Goal: Task Accomplishment & Management: Use online tool/utility

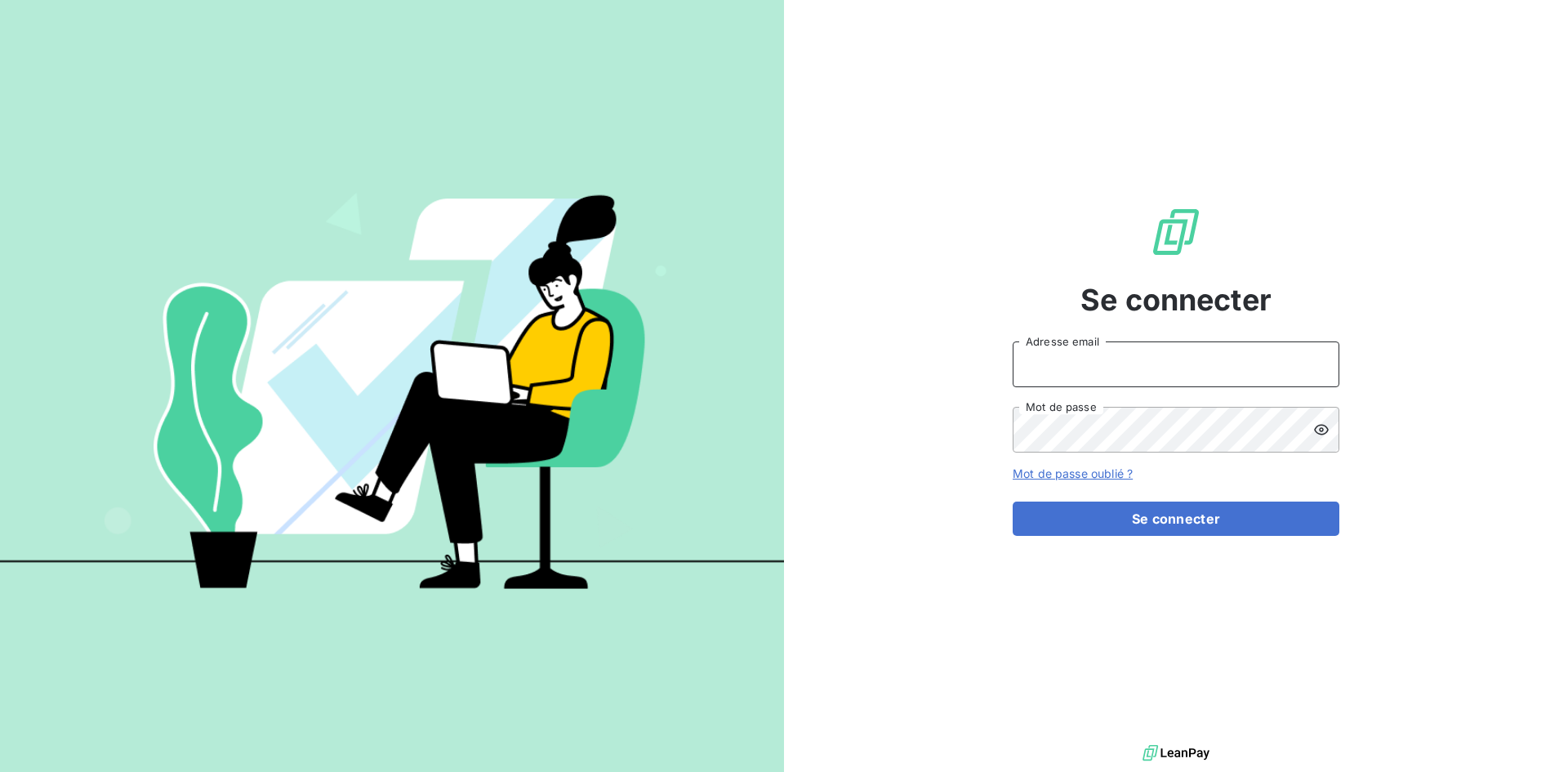
click at [1049, 369] on input "Adresse email" at bounding box center [1176, 364] width 327 height 46
type input "[EMAIL_ADDRESS][DOMAIN_NAME]"
click at [1013, 502] on button "Se connecter" at bounding box center [1176, 518] width 327 height 34
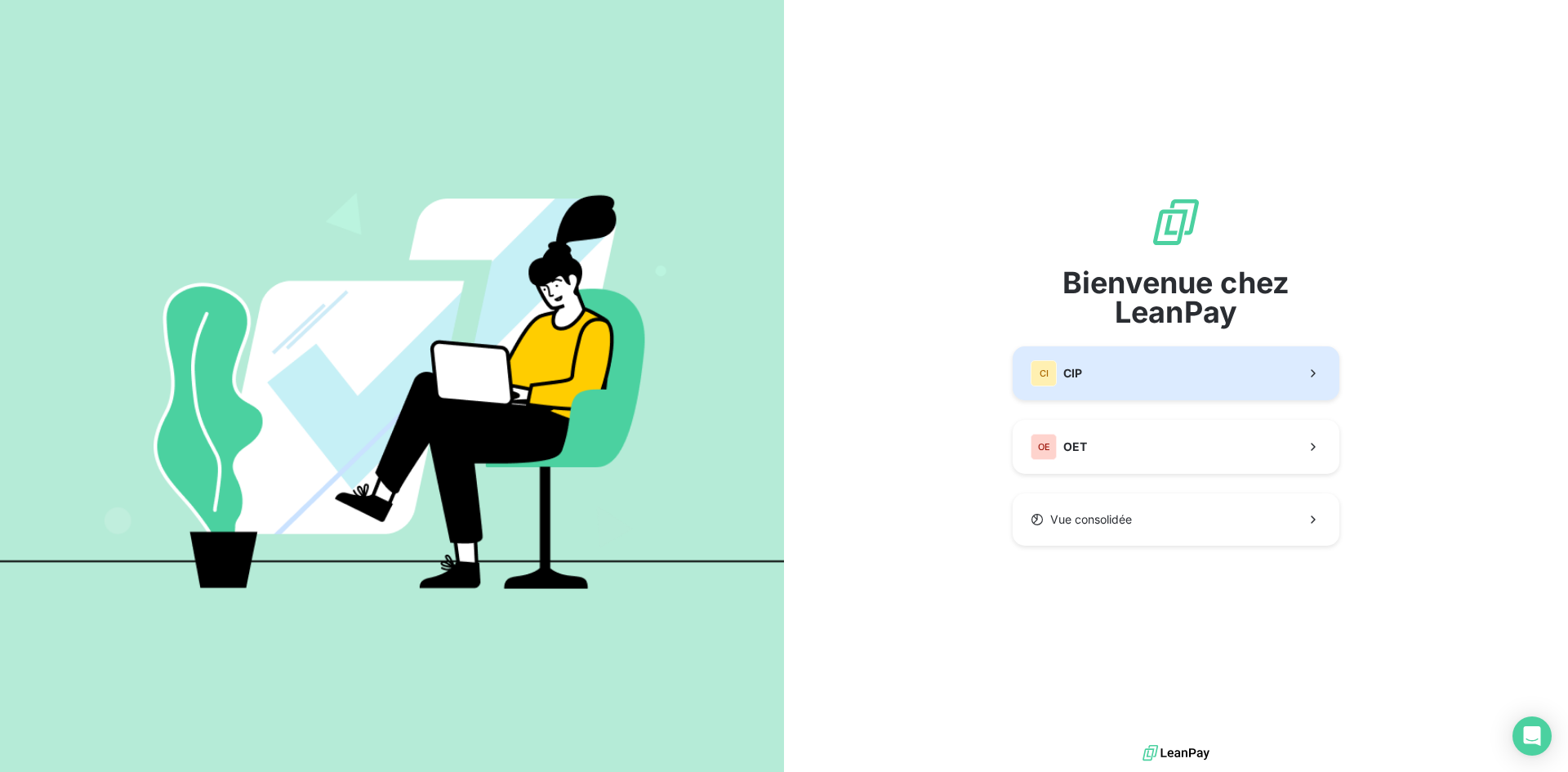
click at [1118, 366] on button "CI CIP" at bounding box center [1176, 373] width 327 height 54
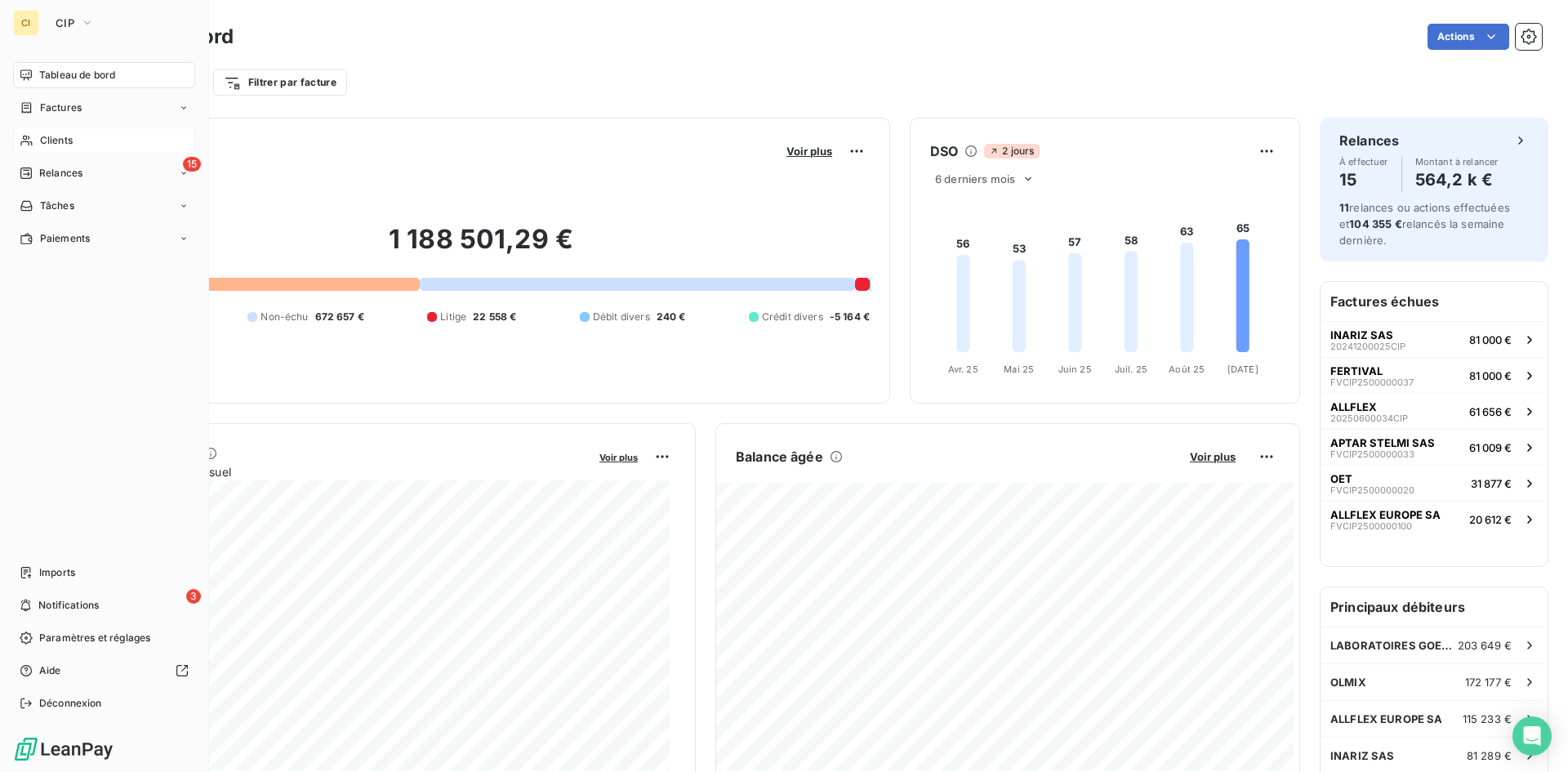
click at [61, 139] on span "Clients" at bounding box center [56, 140] width 33 height 15
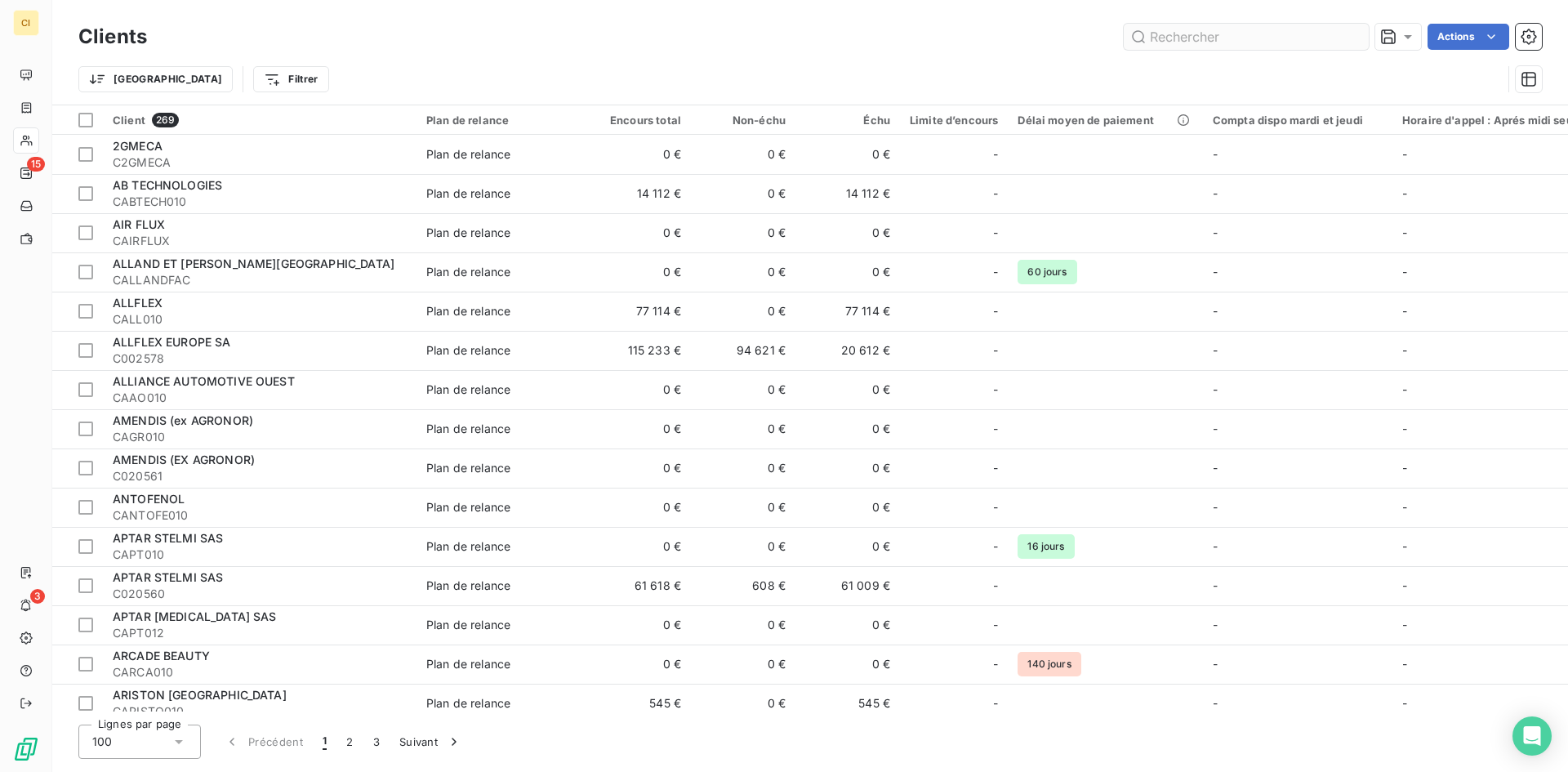
click at [1192, 40] on input "text" at bounding box center [1246, 37] width 245 height 26
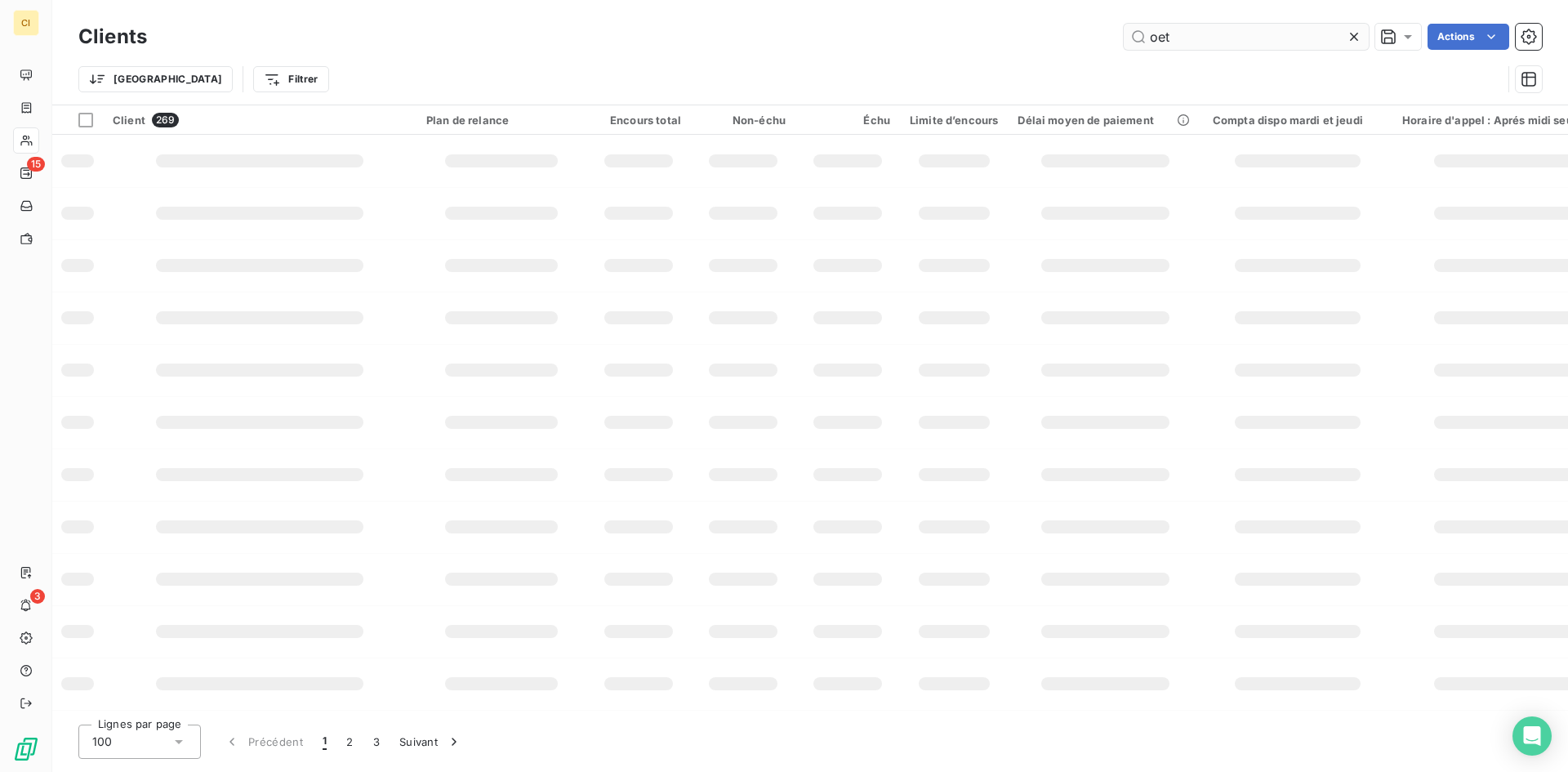
type input "oet"
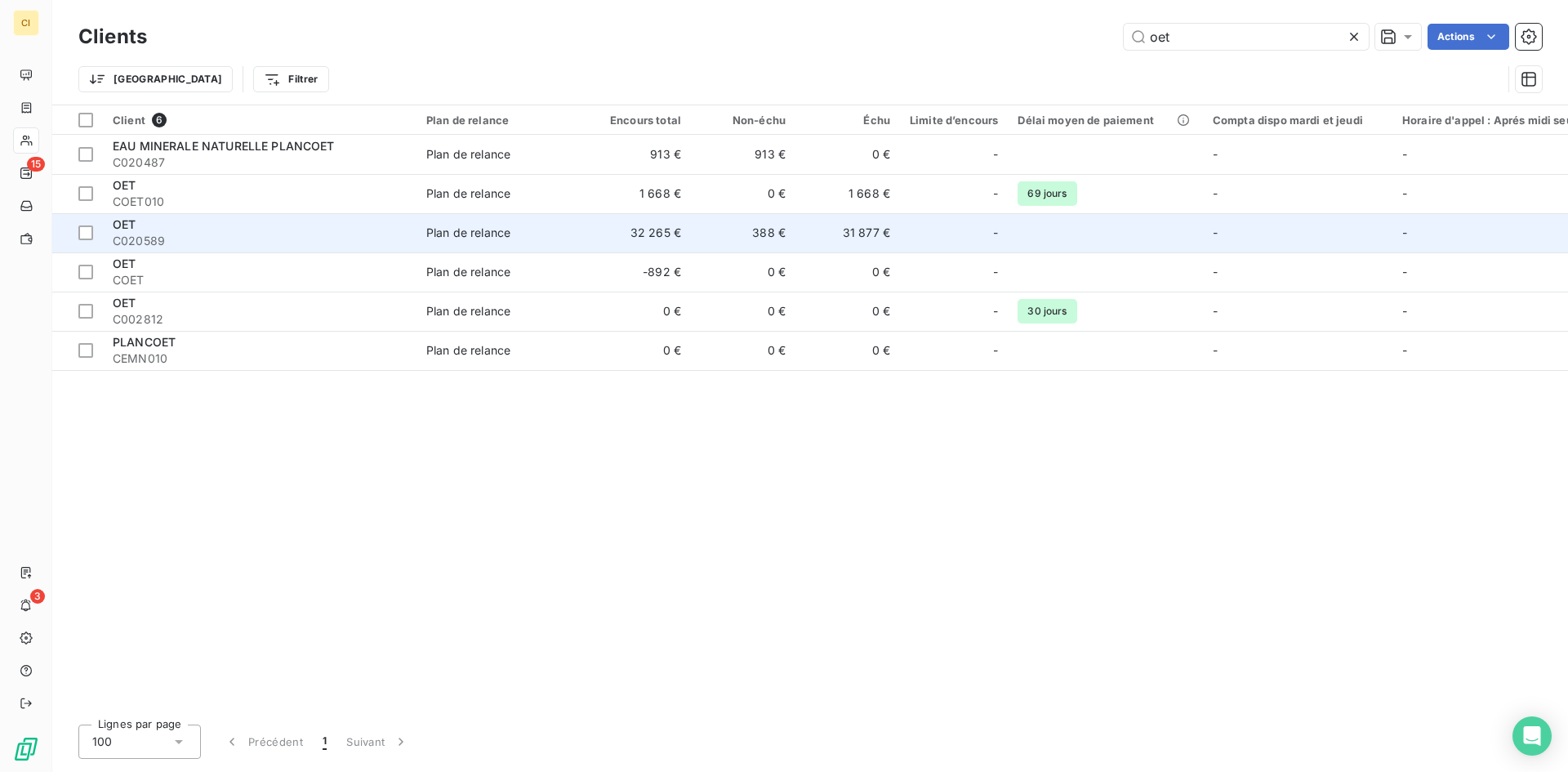
click at [119, 243] on span "C020589" at bounding box center [260, 241] width 294 height 17
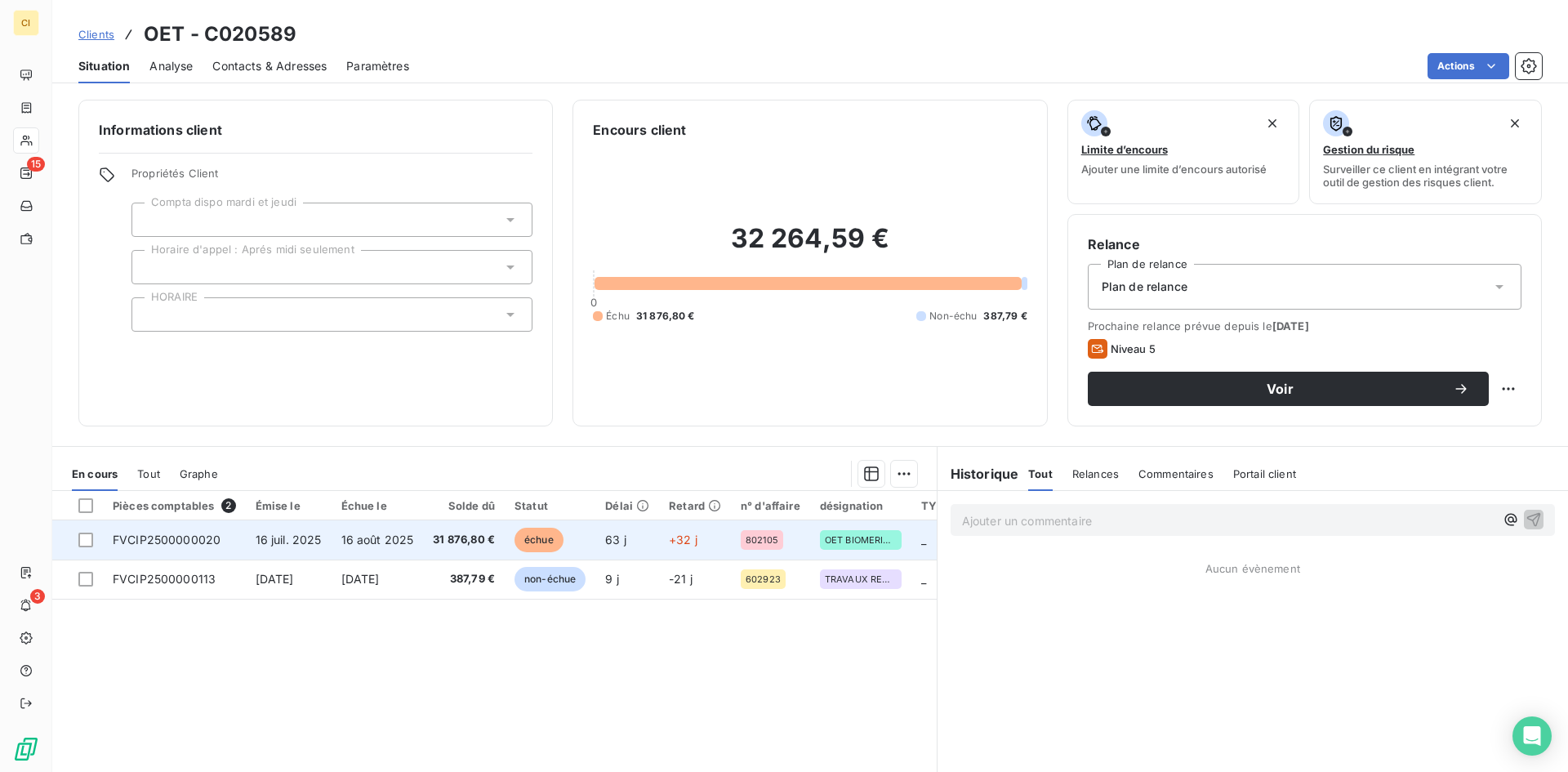
click at [192, 546] on span "FVCIP2500000020" at bounding box center [167, 540] width 108 height 14
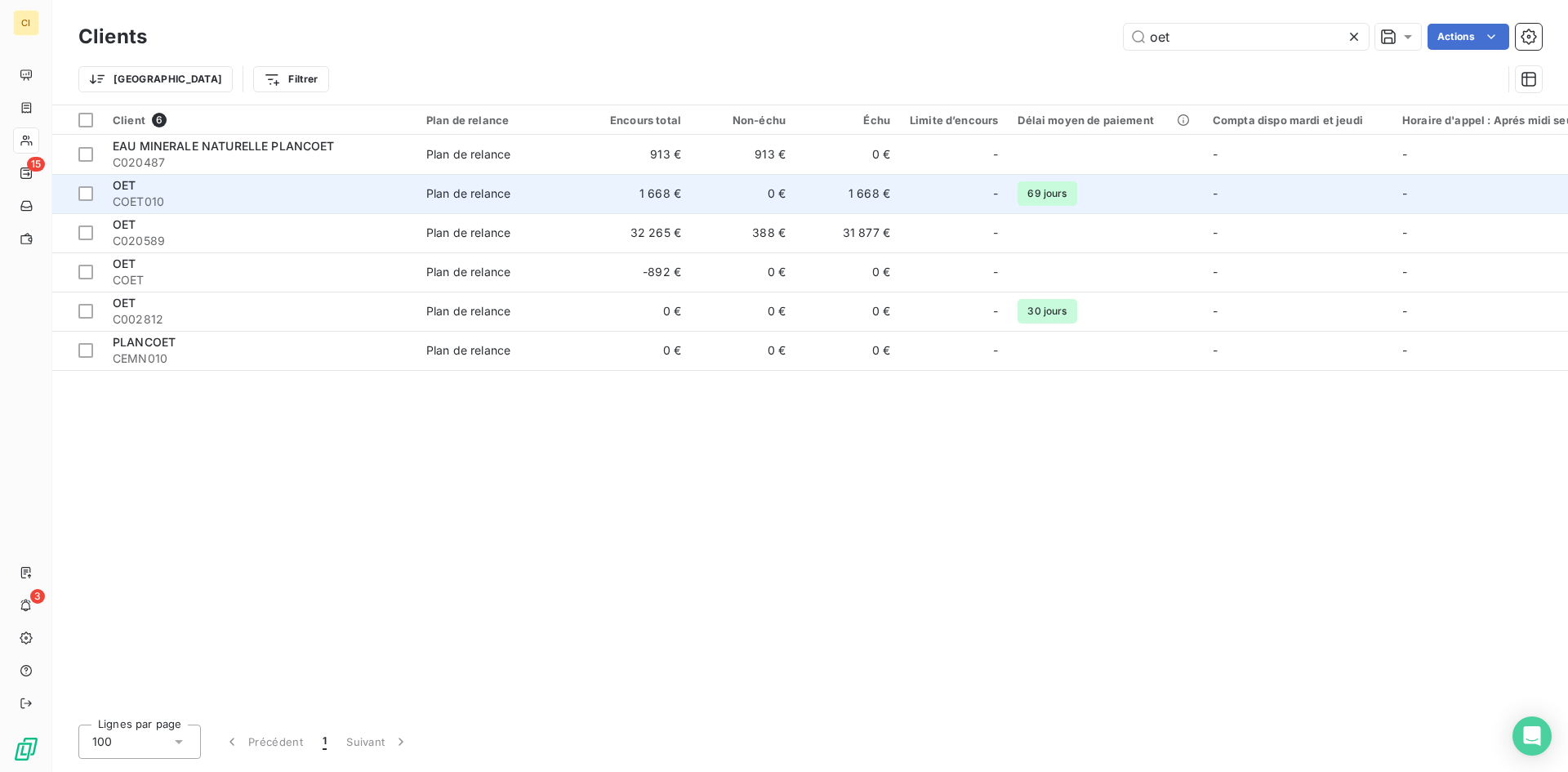
click at [125, 187] on span "OET" at bounding box center [124, 185] width 23 height 14
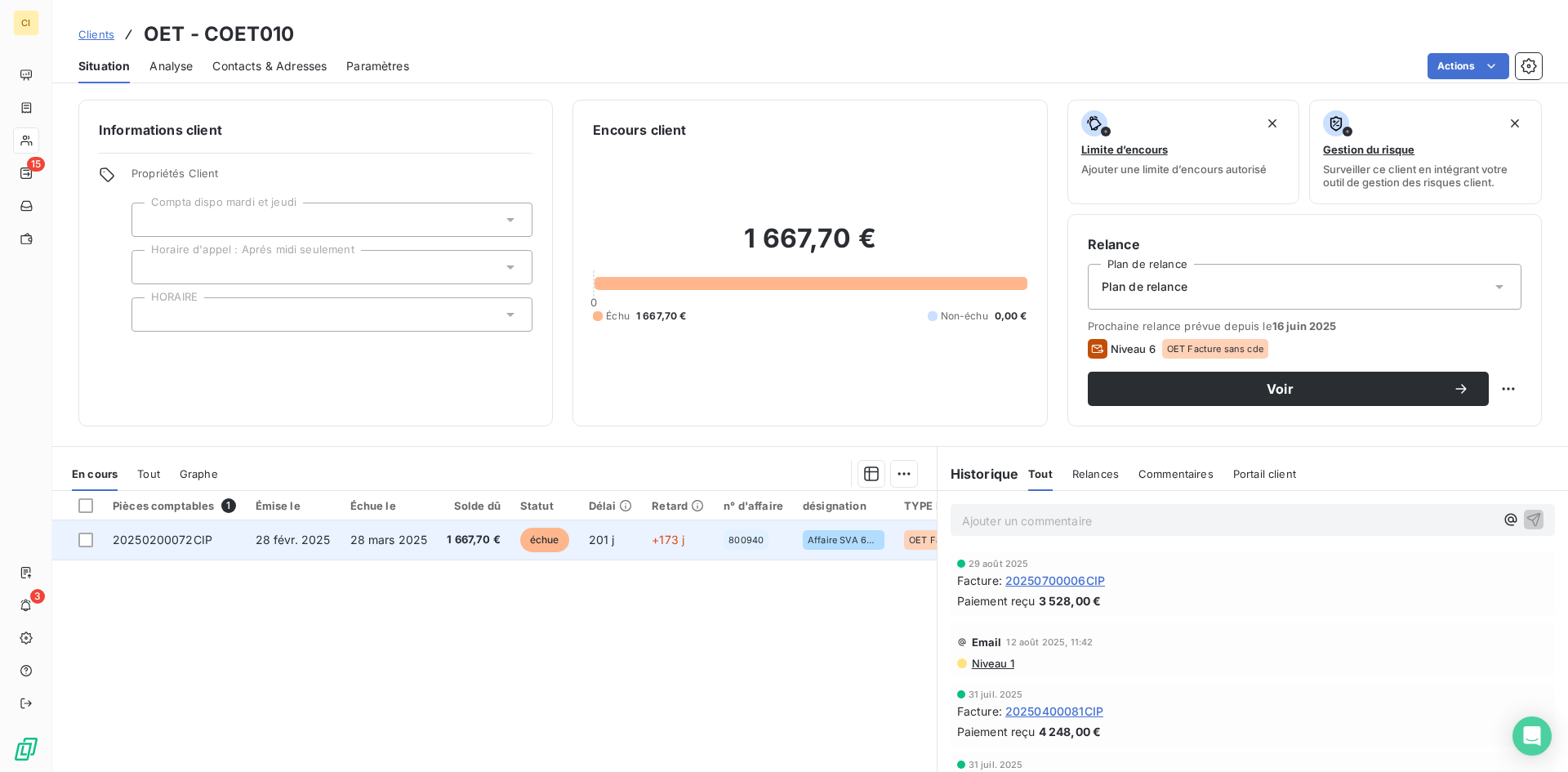
click at [168, 540] on span "20250200072CIP" at bounding box center [163, 540] width 100 height 14
